Goal: Task Accomplishment & Management: Use online tool/utility

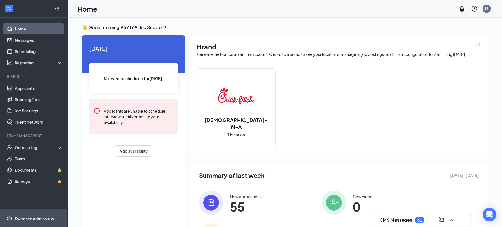
click at [51, 214] on span "Switch to admin view" at bounding box center [39, 217] width 48 height 17
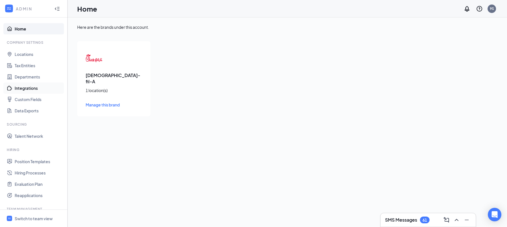
click at [37, 86] on link "Integrations" at bounding box center [39, 87] width 48 height 11
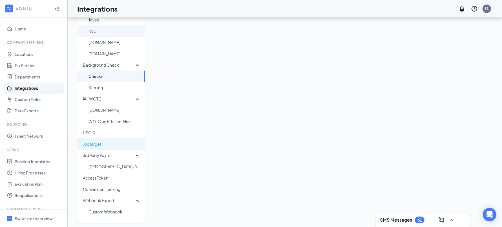
scroll to position [109, 0]
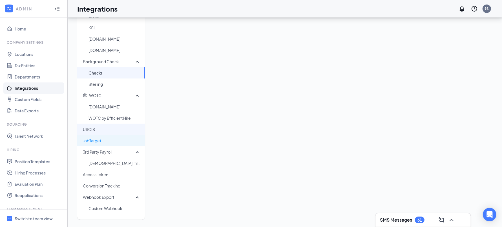
click at [99, 132] on span "USCIS" at bounding box center [112, 128] width 58 height 11
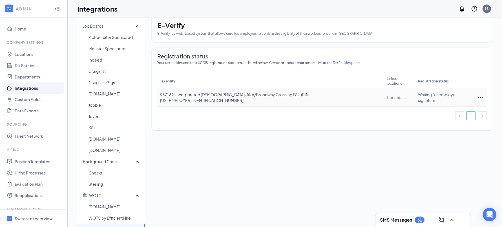
scroll to position [8, 0]
